Goal: Find specific page/section: Find specific page/section

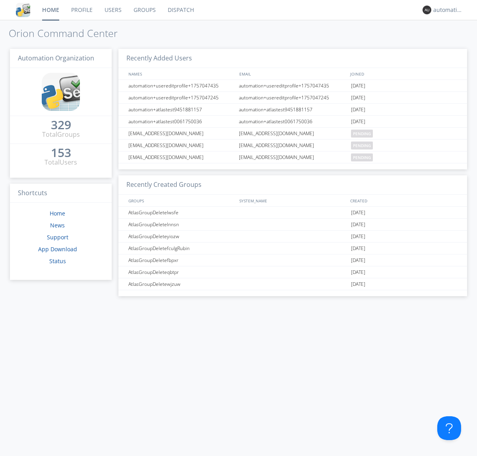
click at [180, 10] on link "Dispatch" at bounding box center [181, 10] width 38 height 20
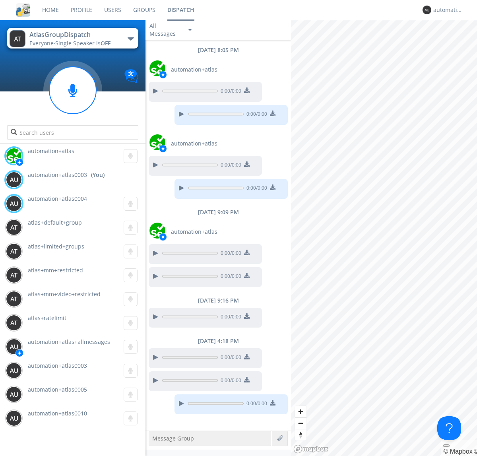
click at [130, 39] on div "button" at bounding box center [131, 38] width 6 height 3
click at [0, 0] on span "AtlasGroupDispatch2" at bounding box center [0, 0] width 0 height 0
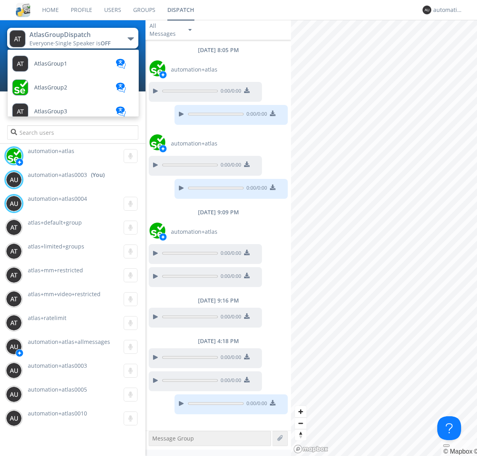
scroll to position [284, 0]
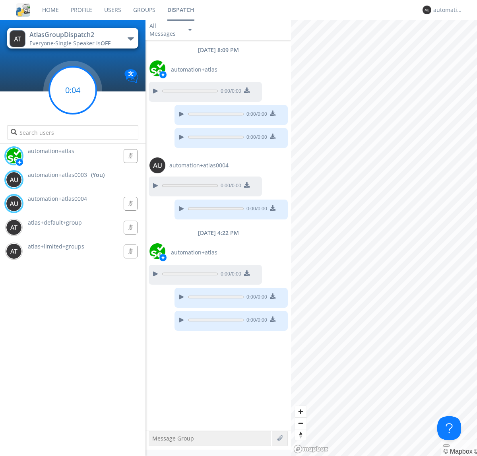
click at [73, 90] on g at bounding box center [72, 90] width 47 height 47
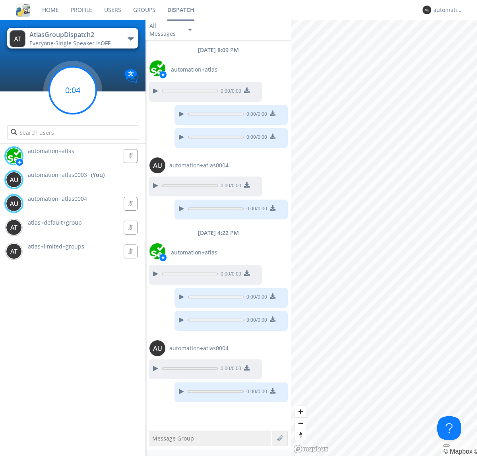
click at [73, 90] on g at bounding box center [72, 90] width 47 height 47
click at [446, 10] on div "automation+atlas0003" at bounding box center [448, 10] width 30 height 8
click at [452, 42] on div "Log Out" at bounding box center [452, 42] width 41 height 14
